Goal: Use online tool/utility: Utilize a website feature to perform a specific function

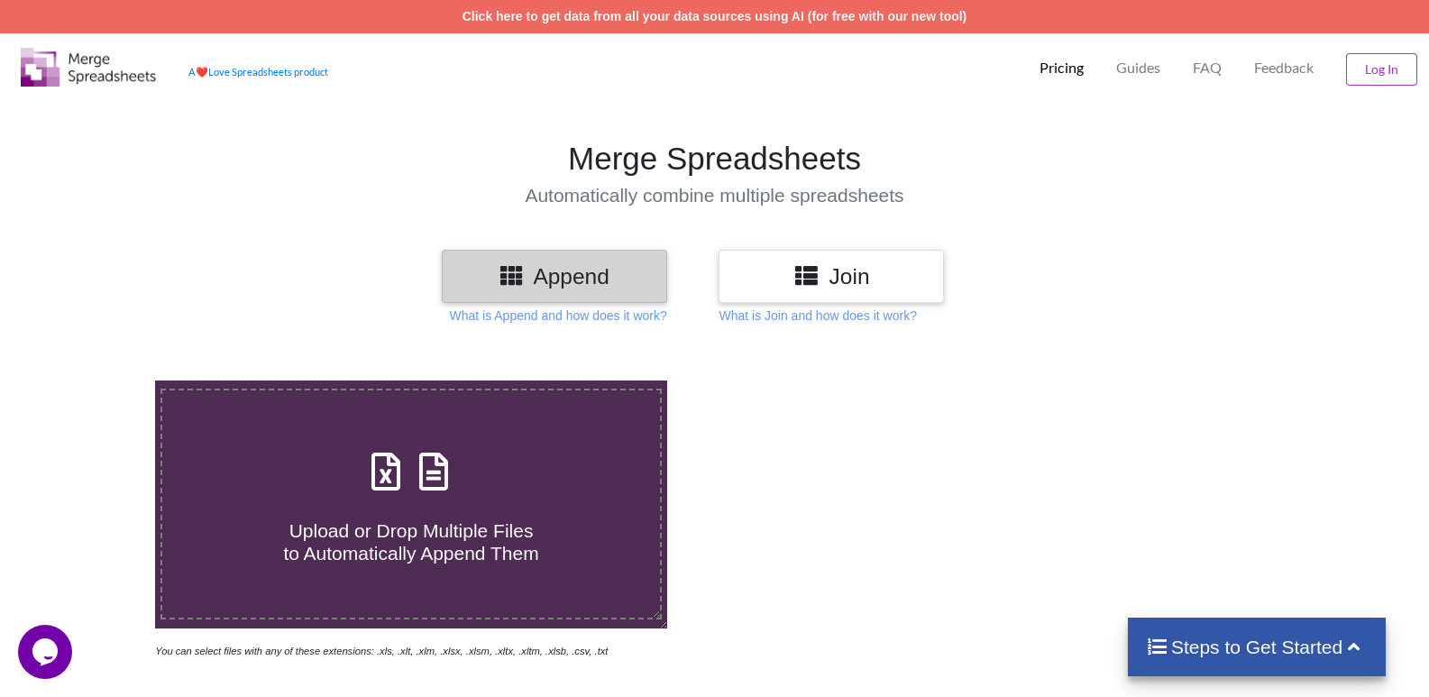
click at [454, 449] on icon at bounding box center [433, 463] width 45 height 38
click at [99, 380] on input "Upload or Drop Multiple Files to Automatically Append Them" at bounding box center [99, 380] width 0 height 0
type input "C:\fakepath\Batch_12.xlsx"
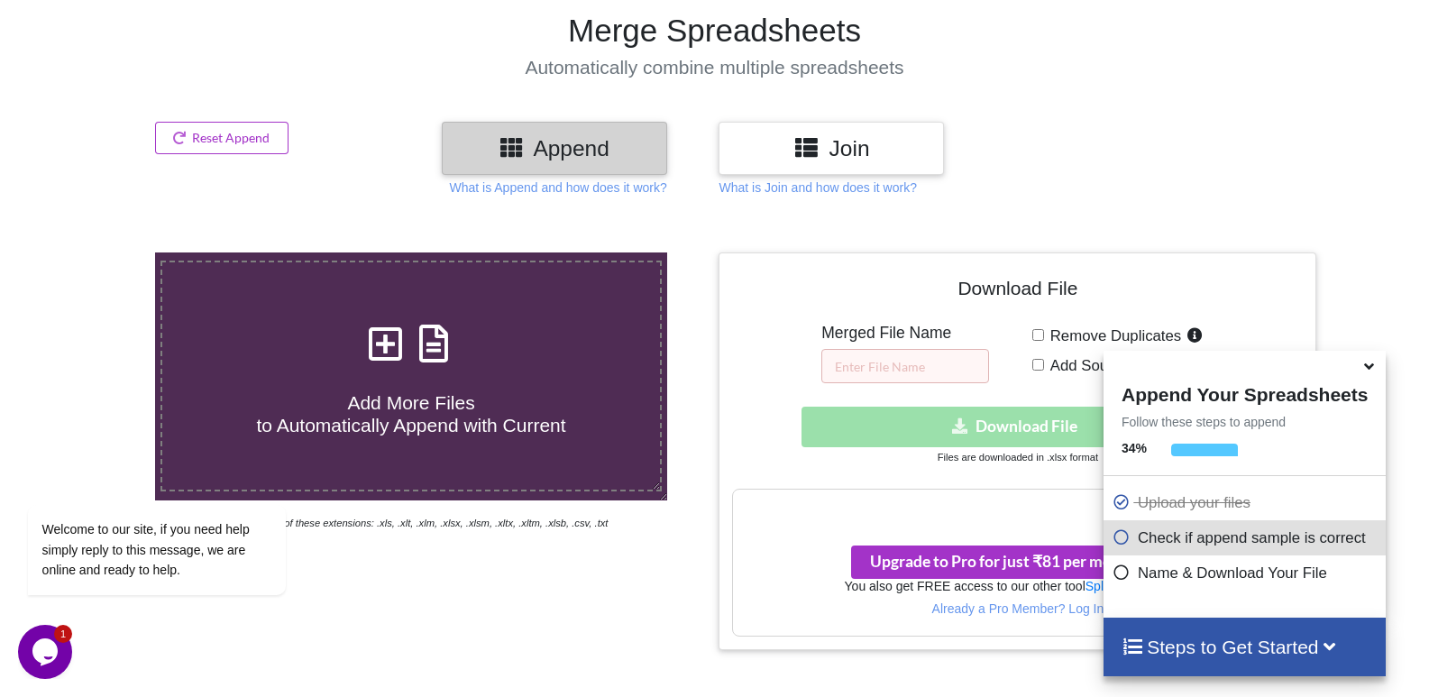
scroll to position [361, 0]
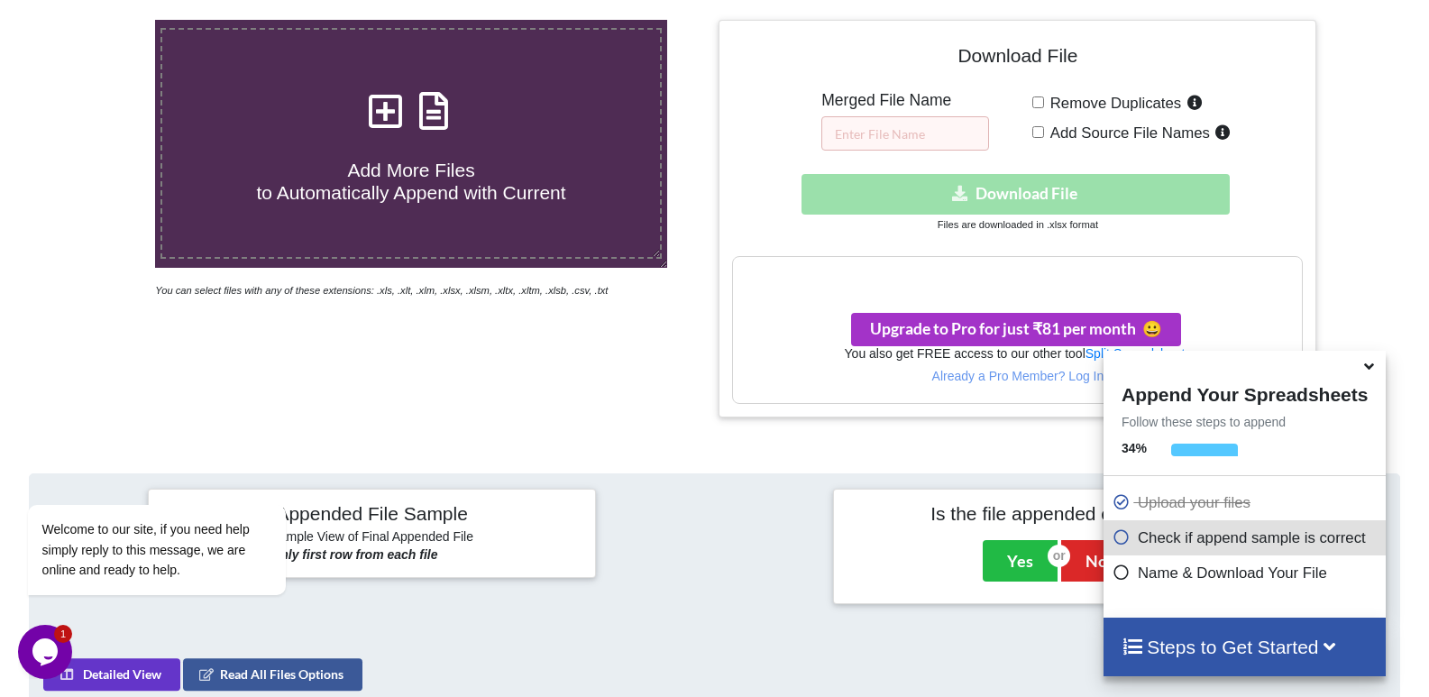
click at [1041, 105] on input "Remove Duplicates" at bounding box center [1038, 102] width 12 height 12
checkbox input "true"
click at [1037, 132] on input "Add Source File Names" at bounding box center [1038, 132] width 12 height 12
checkbox input "true"
click at [925, 134] on input "text" at bounding box center [905, 133] width 168 height 34
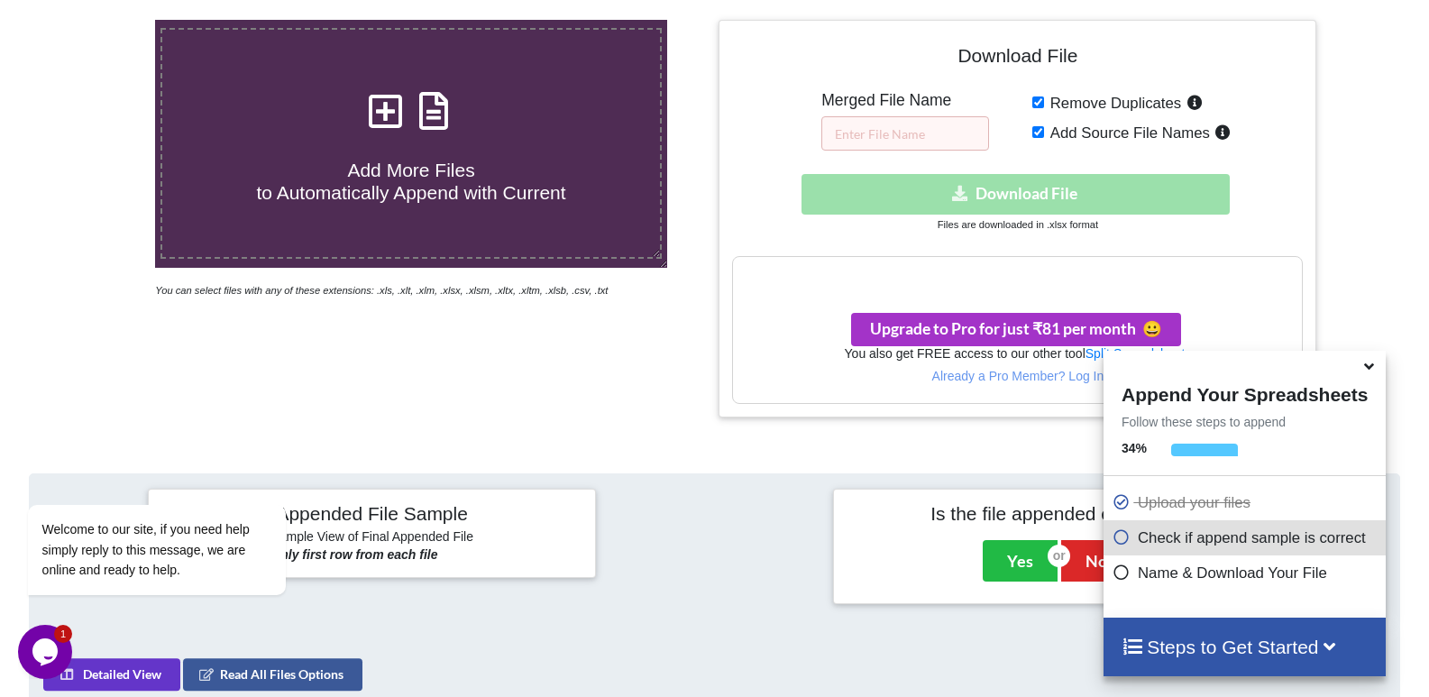
click at [988, 196] on div "Download hidden Download File" at bounding box center [1017, 194] width 571 height 41
click at [995, 609] on div "Appended File Sample Sample View of Final Appended File 1 column Showing only f…" at bounding box center [714, 545] width 1397 height 143
click at [1397, 231] on div at bounding box center [1382, 219] width 122 height 398
